Goal: Task Accomplishment & Management: Complete application form

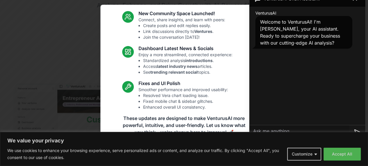
scroll to position [104, 0]
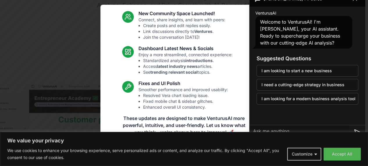
click at [348, 156] on div at bounding box center [184, 83] width 368 height 166
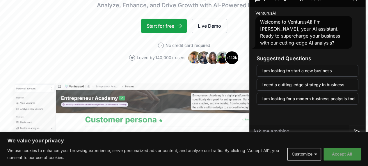
click at [350, 154] on button "Accept All" at bounding box center [342, 154] width 37 height 13
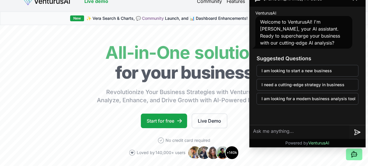
scroll to position [0, 0]
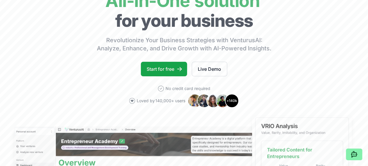
scroll to position [61, 0]
click at [169, 73] on link "Start for free" at bounding box center [164, 69] width 46 height 15
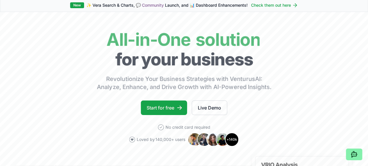
scroll to position [28, 0]
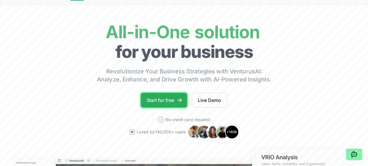
click at [169, 107] on link "Start for free" at bounding box center [164, 100] width 46 height 15
